Goal: Complete application form

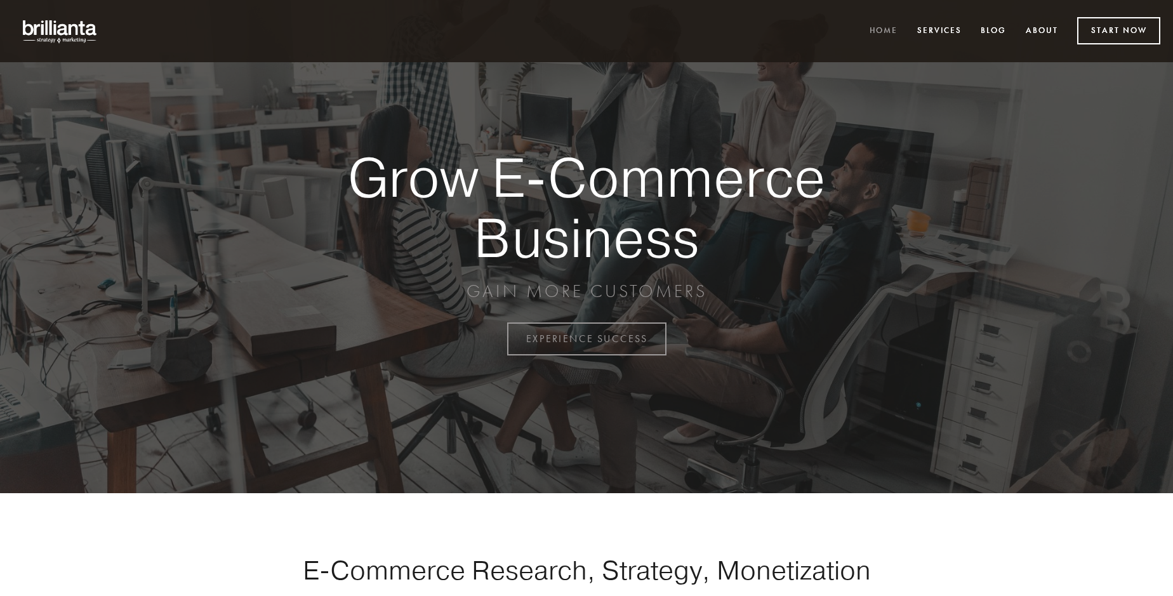
scroll to position [3327, 0]
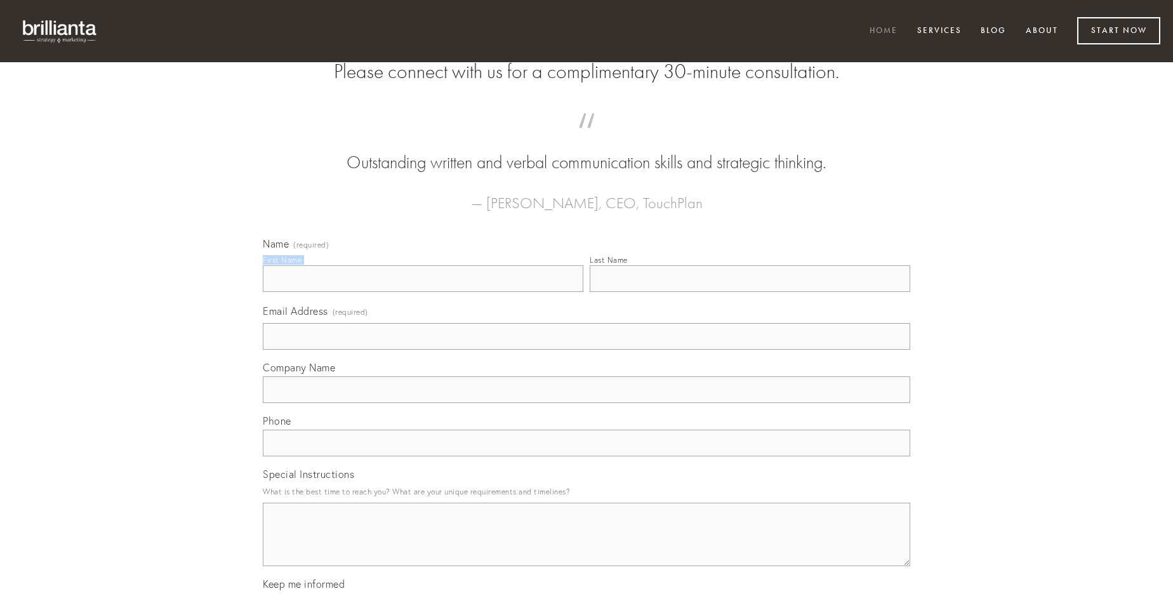
type input "[PERSON_NAME]"
click at [750, 292] on input "Last Name" at bounding box center [750, 278] width 321 height 27
type input "[PERSON_NAME]"
click at [586, 350] on input "Email Address (required)" at bounding box center [586, 336] width 647 height 27
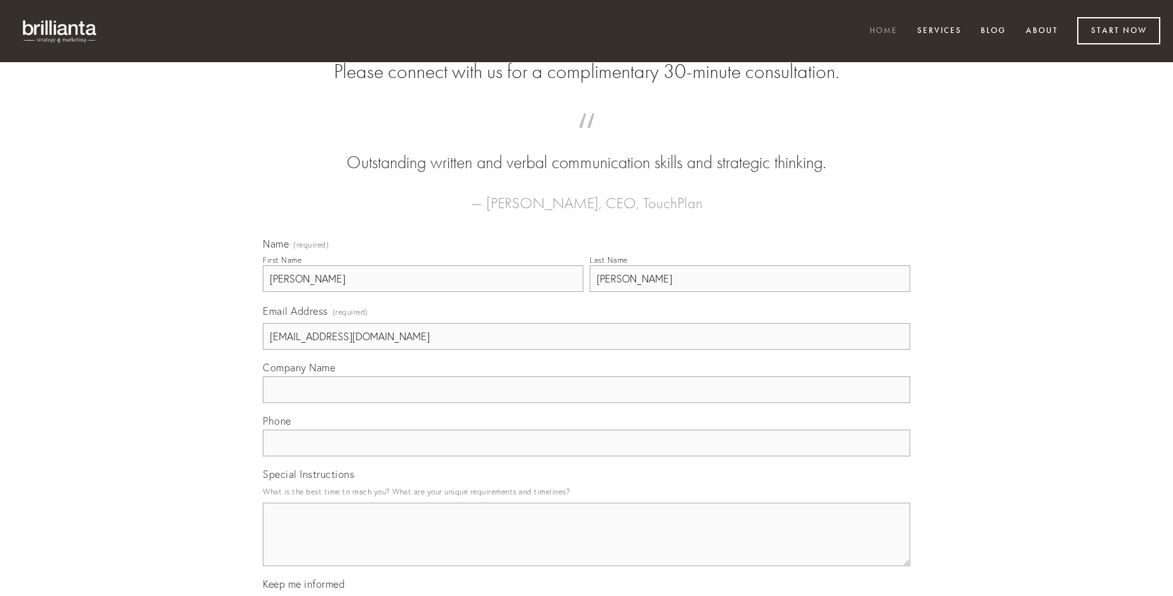
type input "[EMAIL_ADDRESS][DOMAIN_NAME]"
click at [586, 403] on input "Company Name" at bounding box center [586, 389] width 647 height 27
type input "adipisci"
click at [586, 456] on input "text" at bounding box center [586, 443] width 647 height 27
click at [586, 546] on textarea "Special Instructions" at bounding box center [586, 534] width 647 height 63
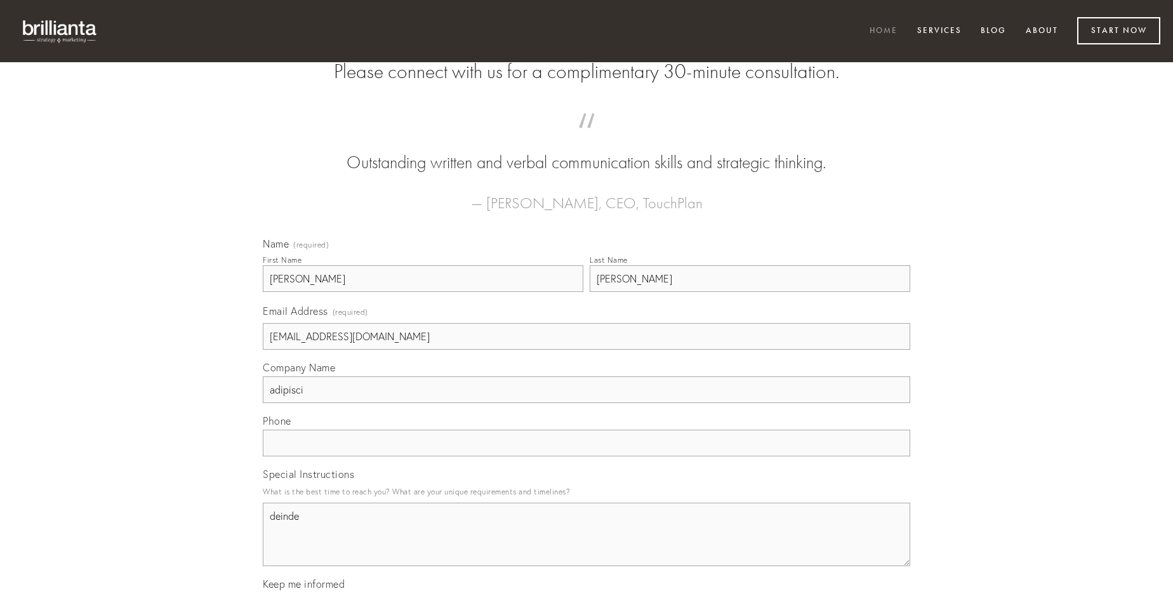
type textarea "deinde"
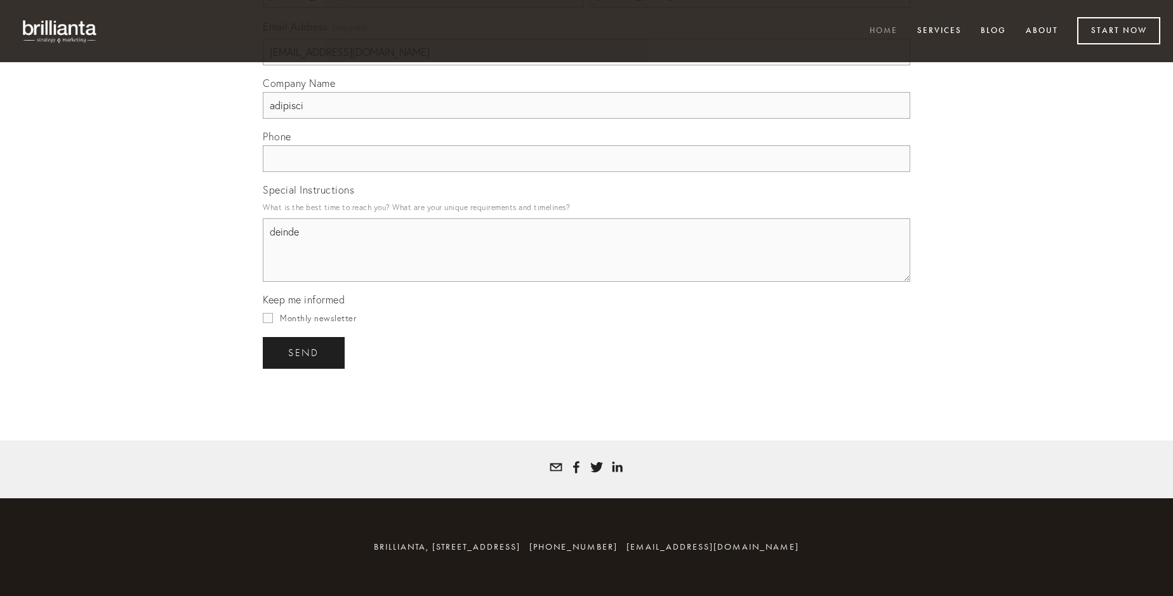
click at [305, 352] on span "send" at bounding box center [303, 352] width 31 height 11
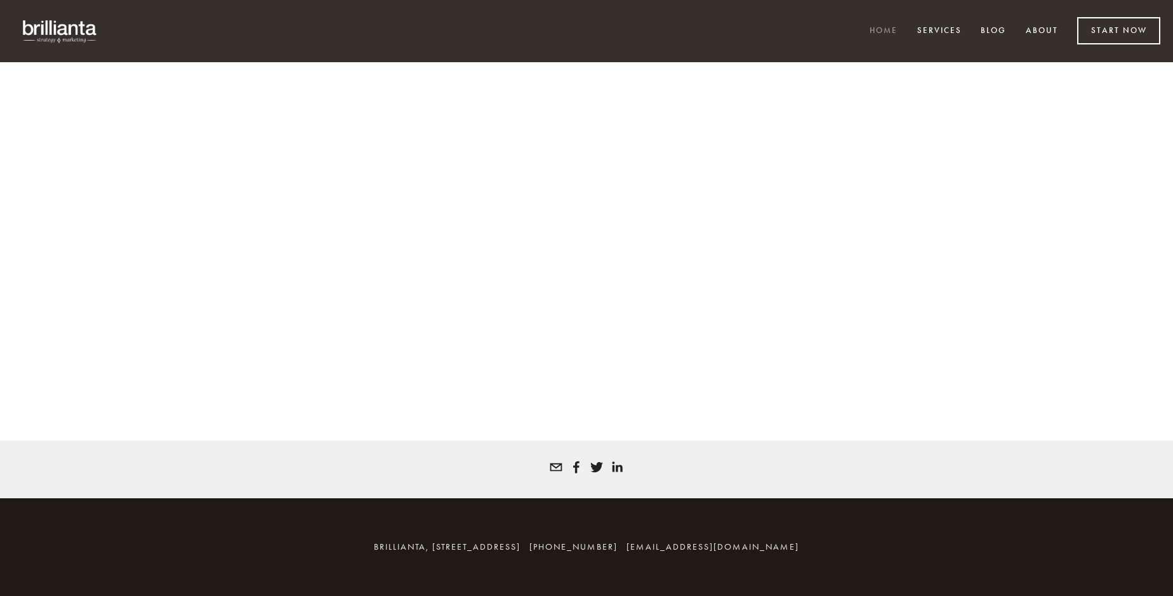
scroll to position [3310, 0]
